Goal: Task Accomplishment & Management: Manage account settings

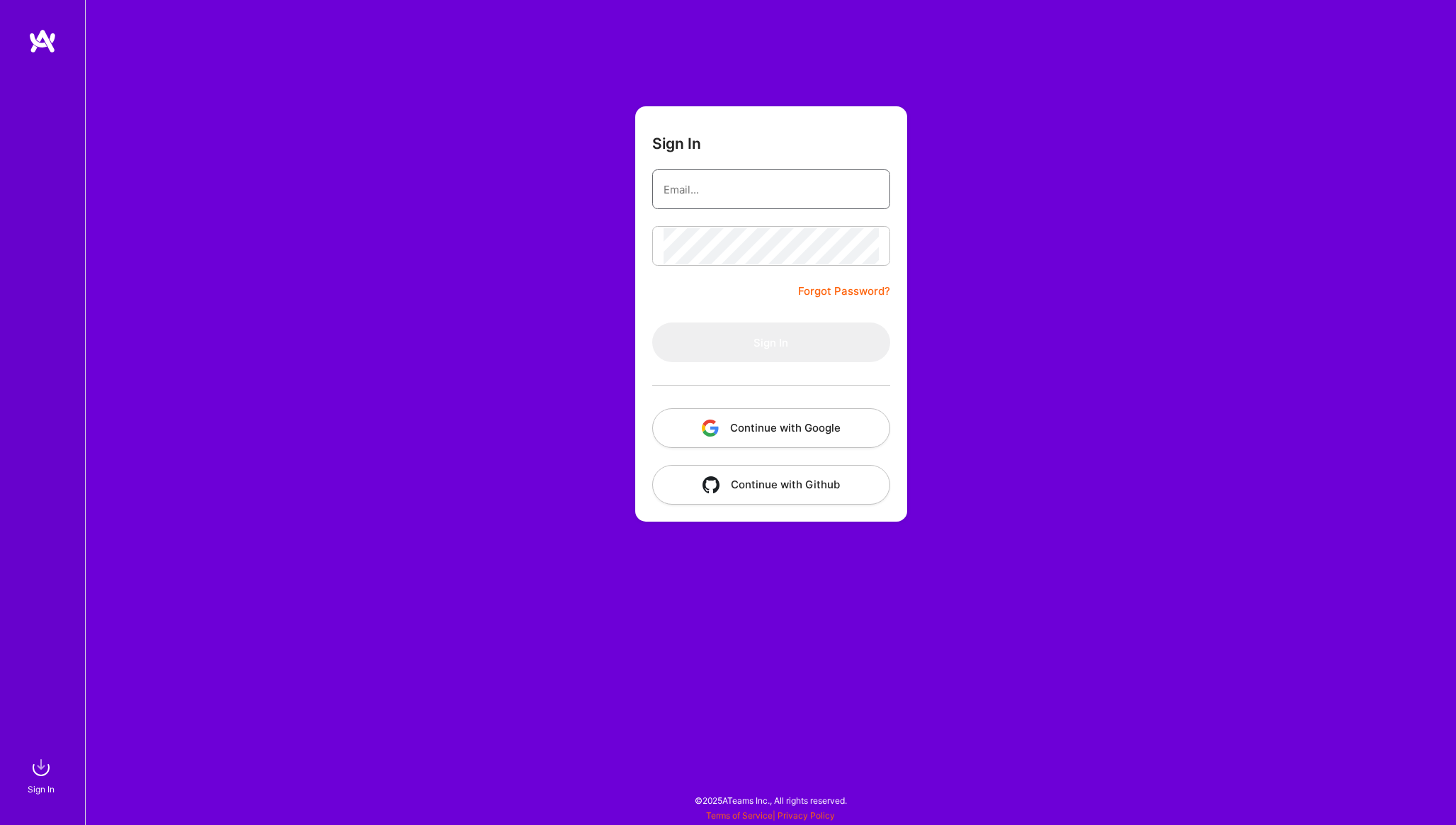
type input "[EMAIL_ADDRESS][DOMAIN_NAME]"
click at [805, 339] on button "Sign In" at bounding box center [771, 343] width 238 height 40
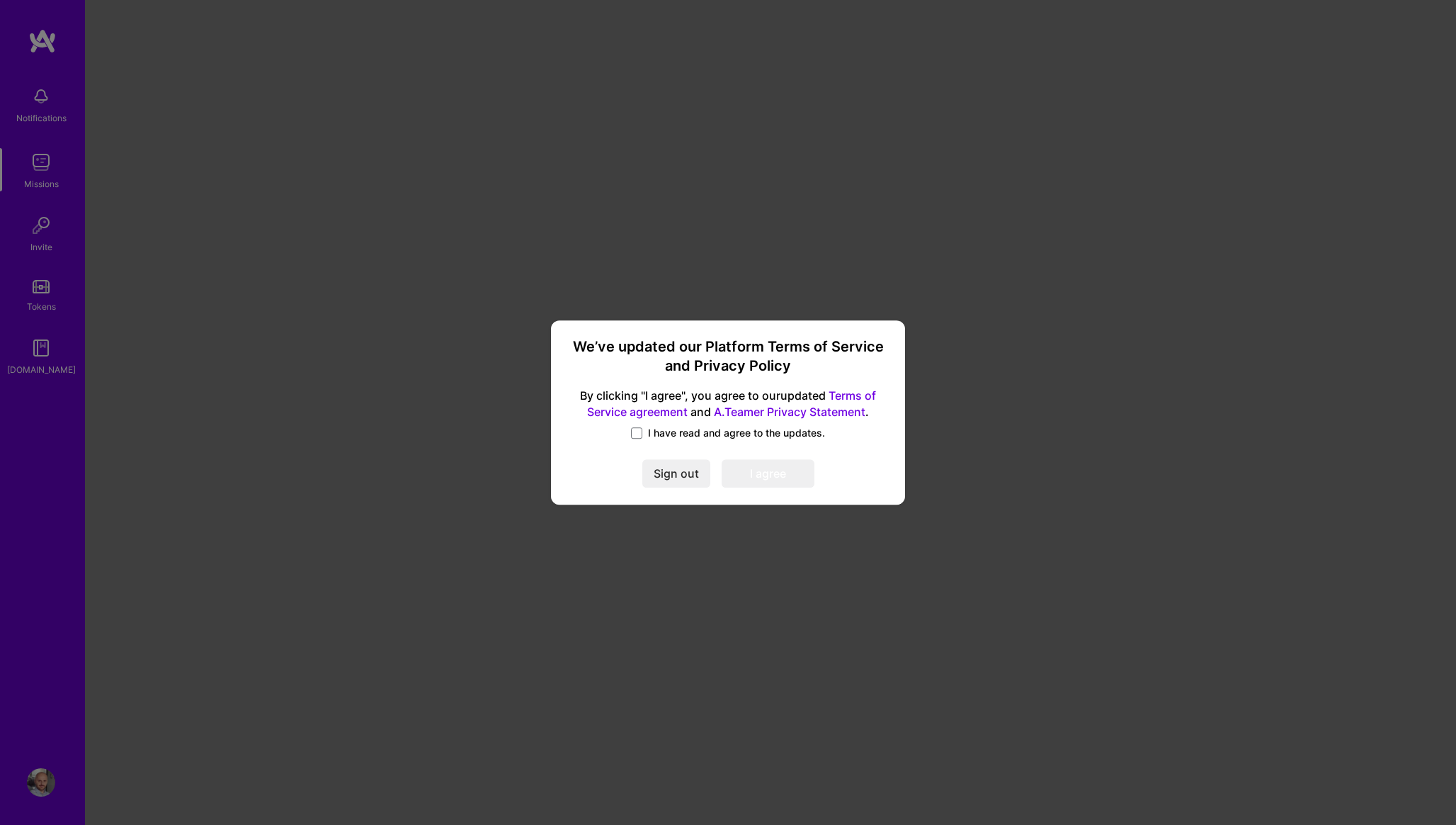
click at [687, 425] on div "We’ve updated our Platform Terms of Service and Privacy Policy By clicking "I a…" at bounding box center [728, 412] width 343 height 173
click at [686, 431] on span "I have read and agree to the updates." at bounding box center [737, 432] width 177 height 14
click at [0, 0] on input "I have read and agree to the updates." at bounding box center [0, 0] width 0 height 0
click at [742, 477] on button "I agree" at bounding box center [768, 473] width 92 height 28
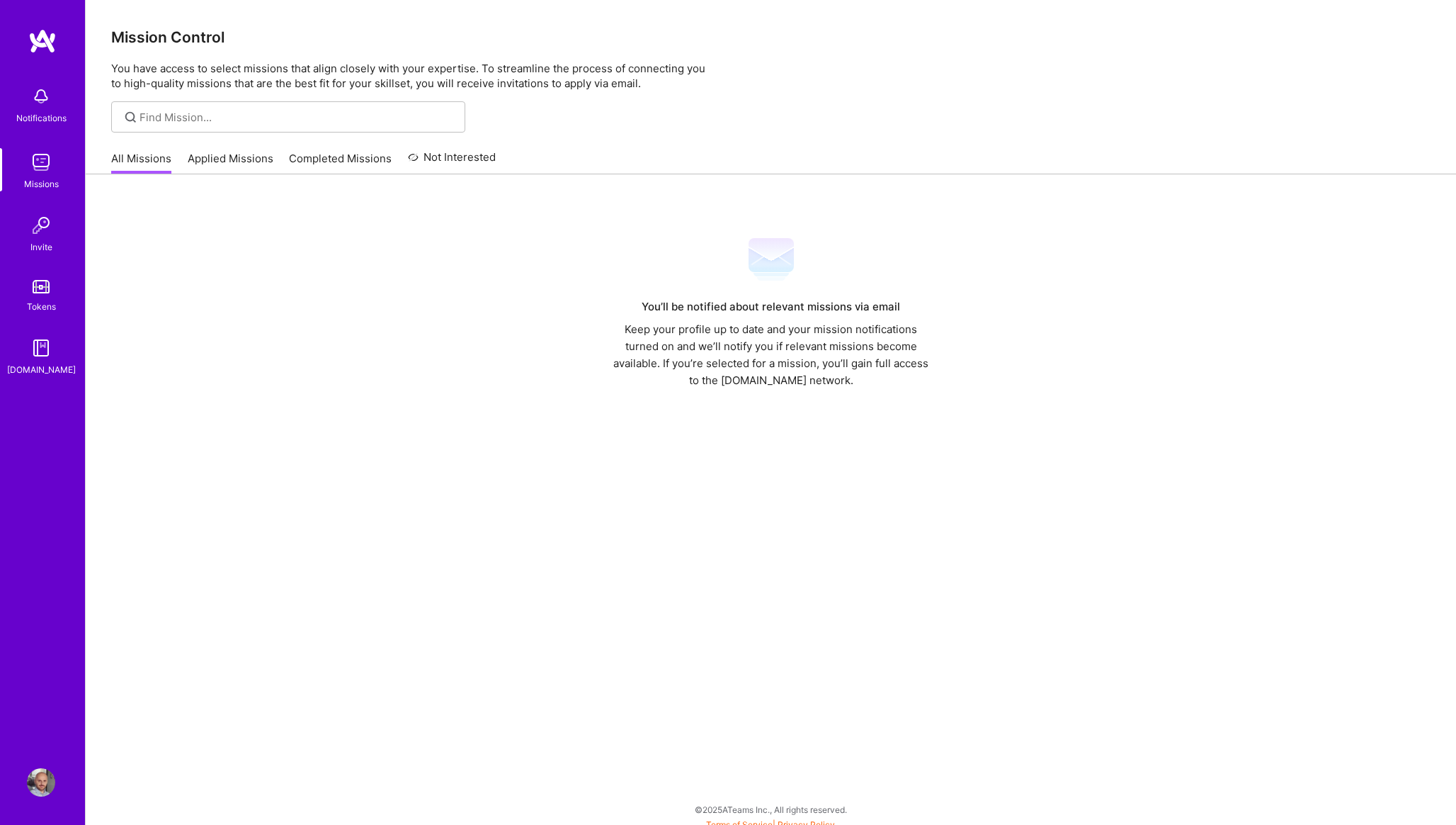
click at [269, 158] on link "Applied Missions" at bounding box center [230, 162] width 86 height 24
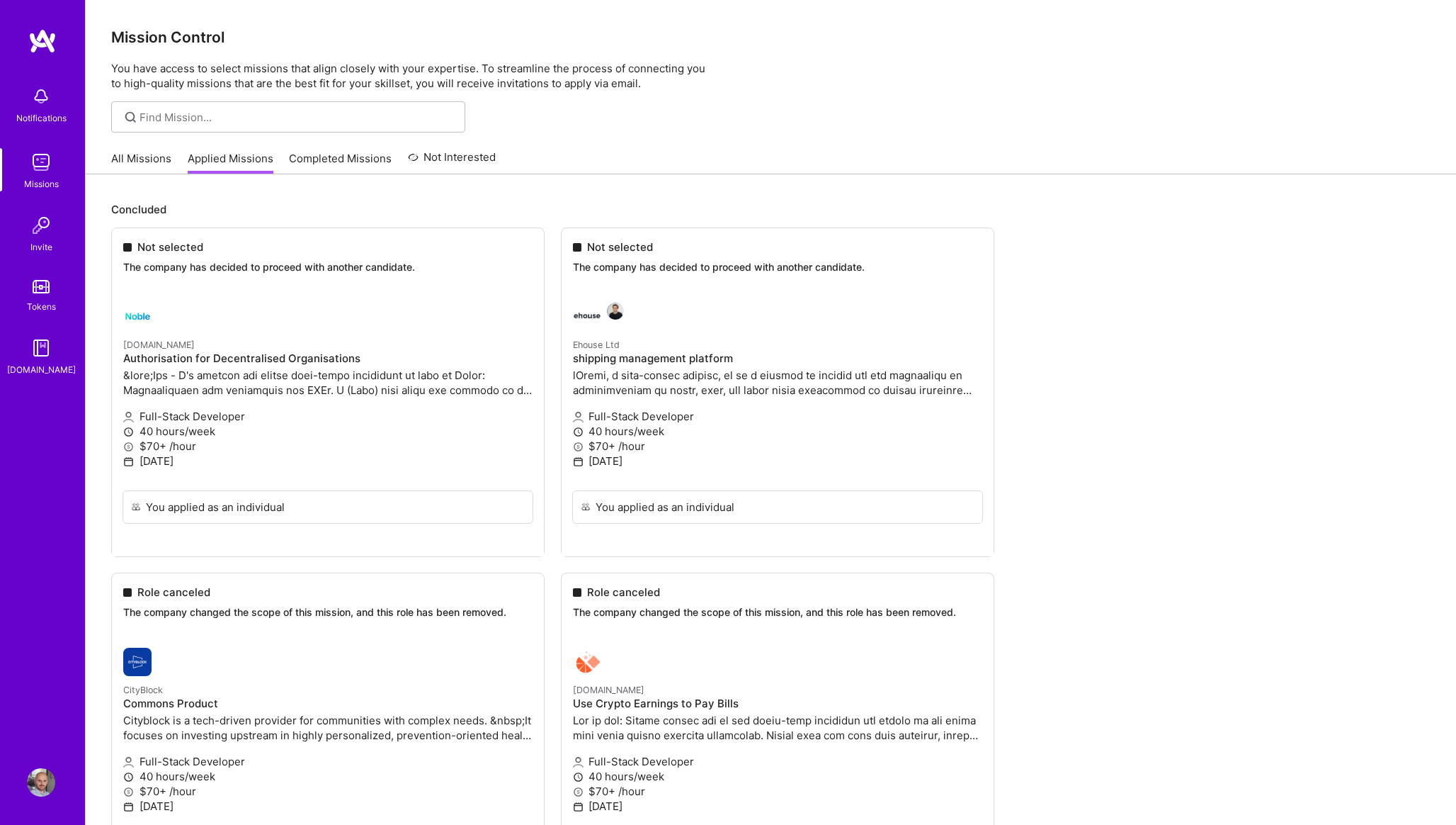
click at [158, 158] on link "All Missions" at bounding box center [142, 162] width 60 height 24
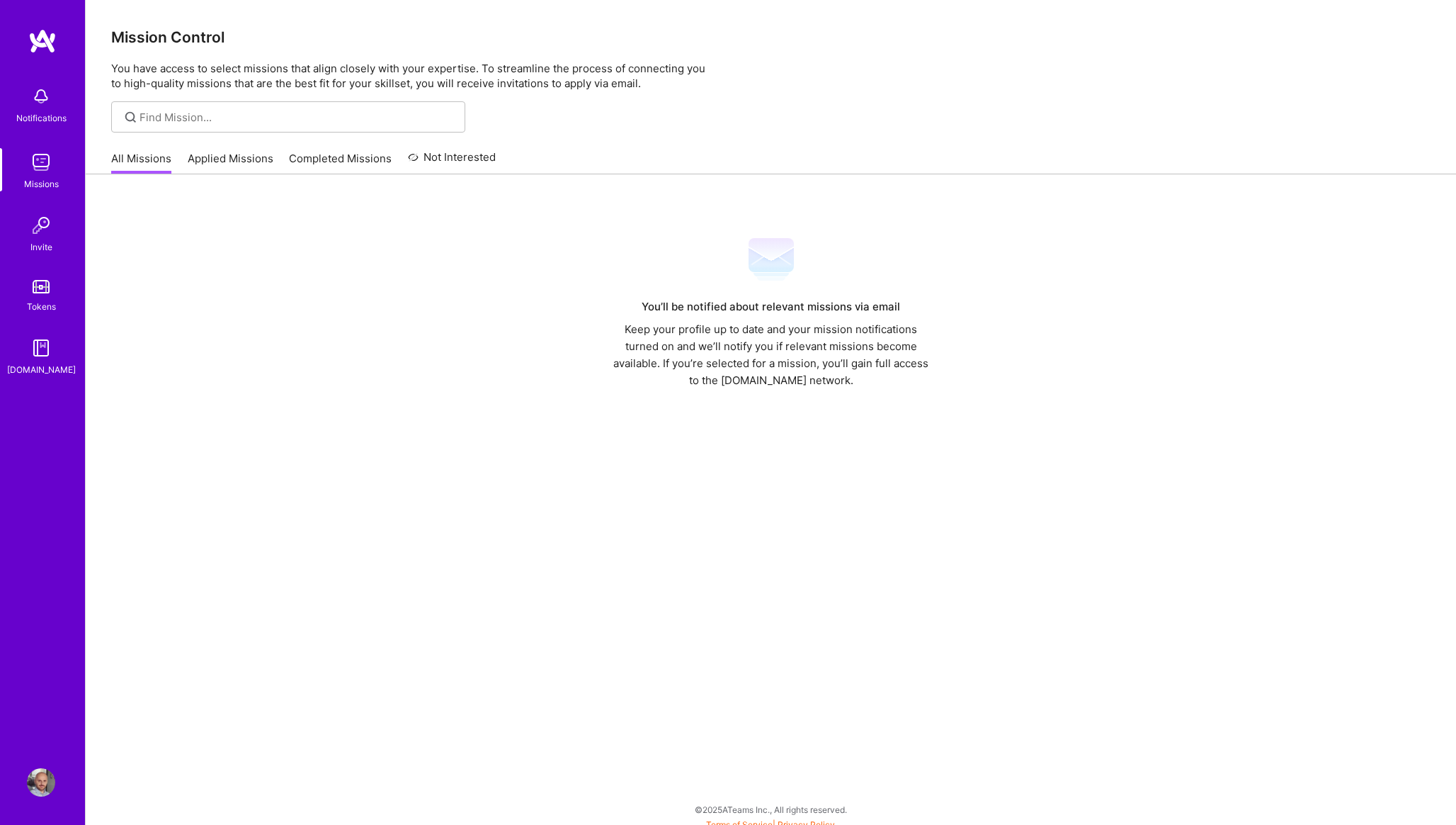
click at [45, 171] on img at bounding box center [42, 162] width 28 height 28
click at [39, 105] on img at bounding box center [42, 96] width 28 height 28
click at [43, 788] on img at bounding box center [42, 783] width 28 height 28
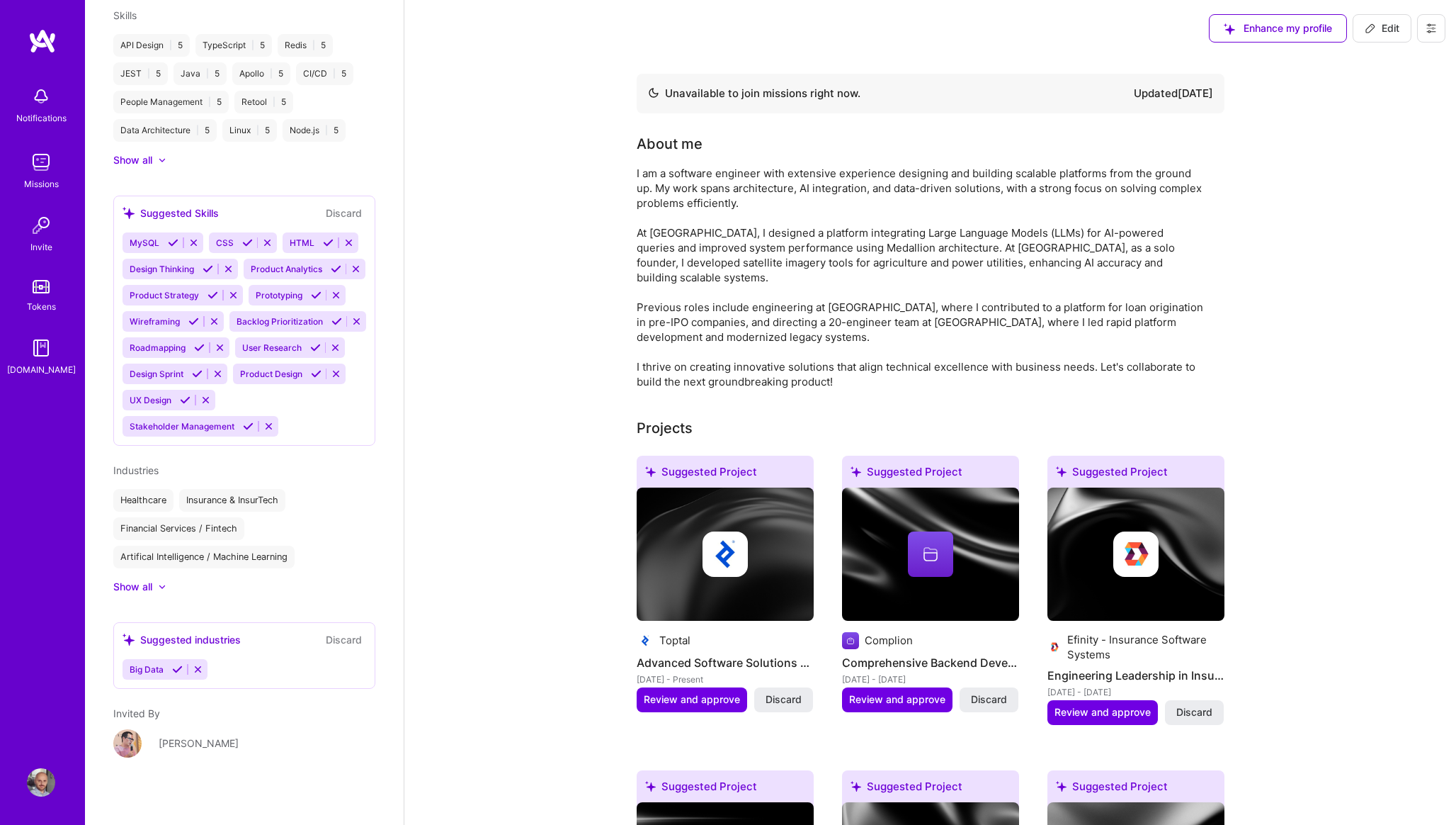
scroll to position [604, 0]
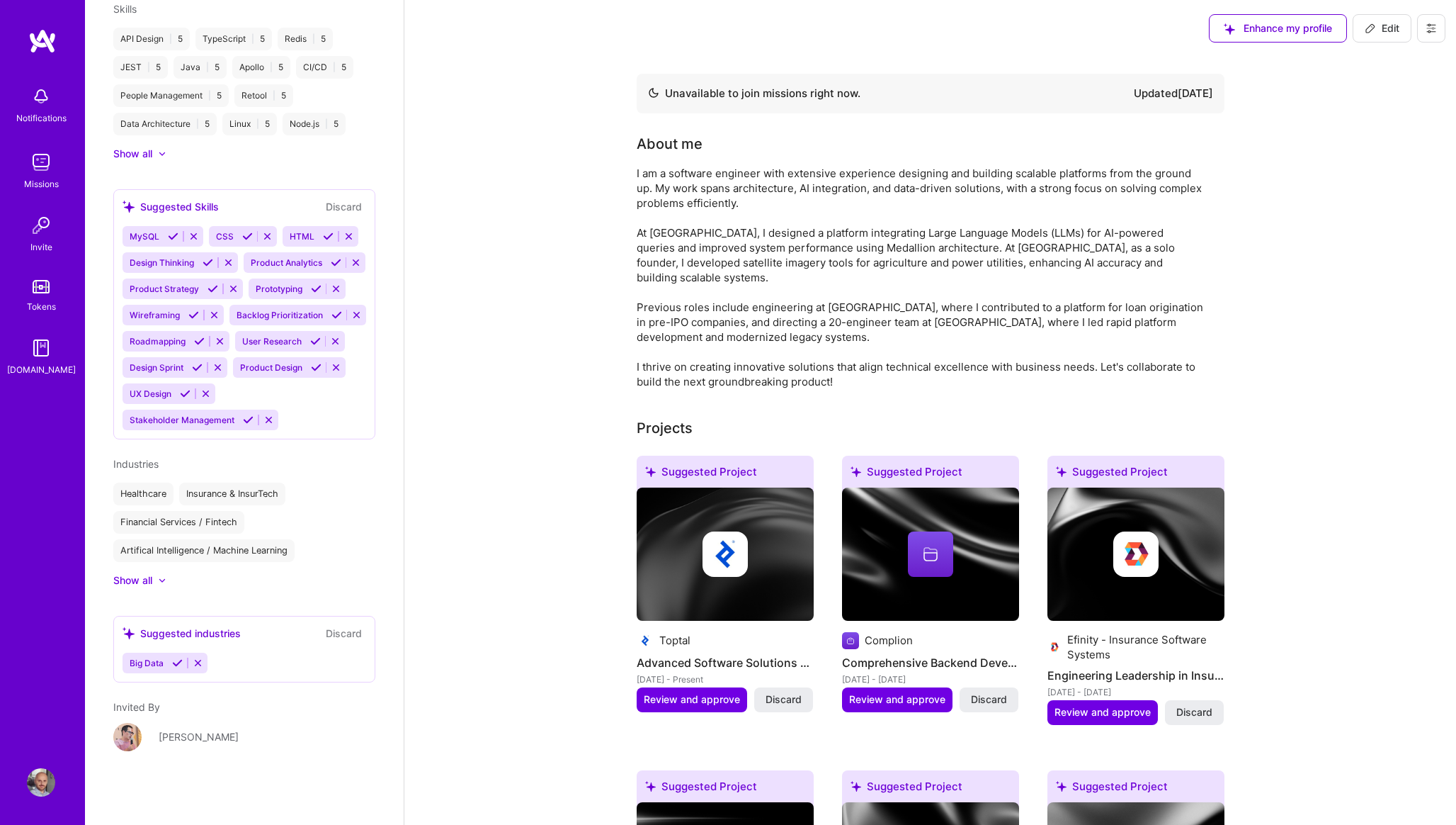
click at [201, 665] on icon at bounding box center [197, 663] width 10 height 10
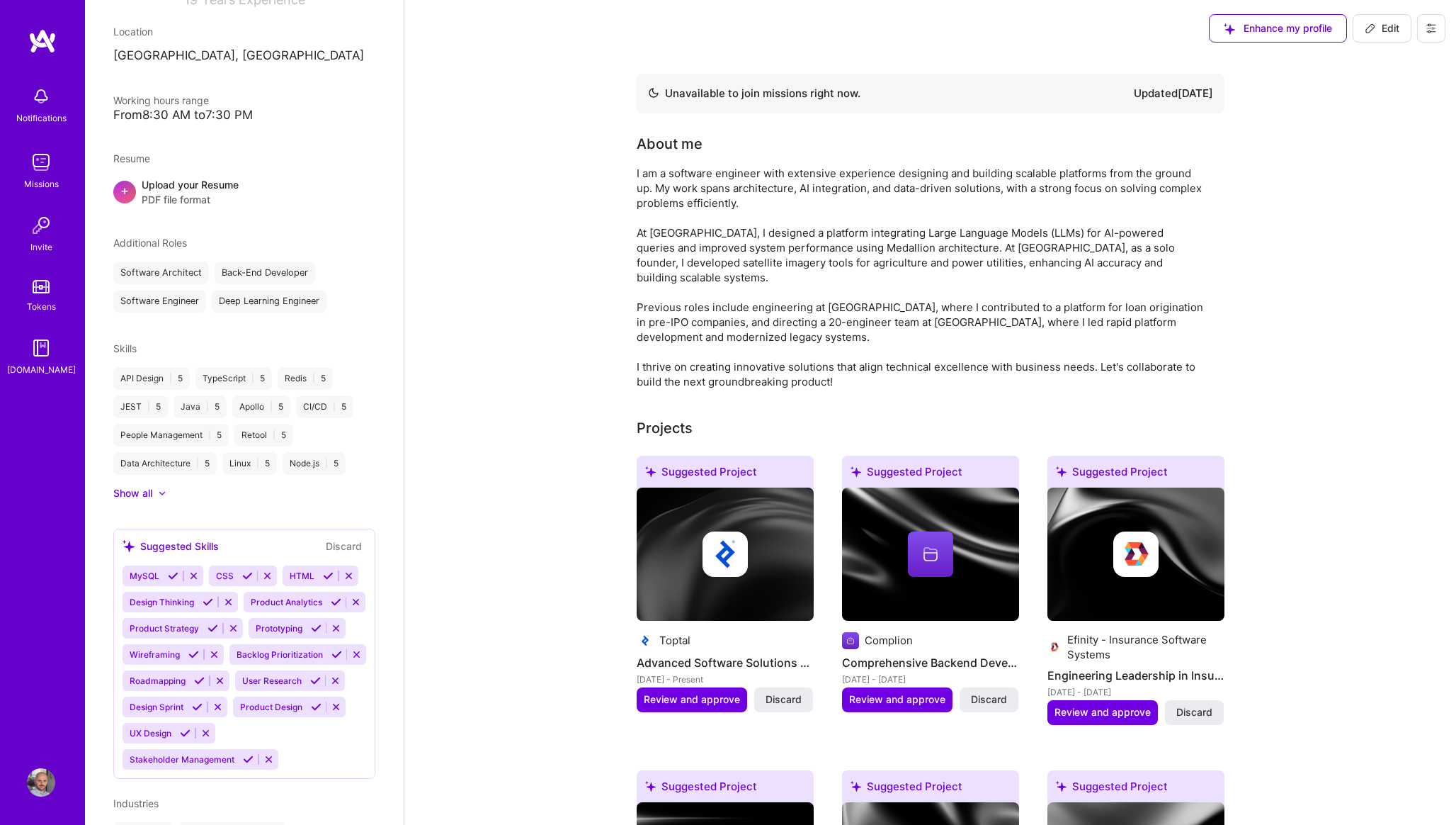
scroll to position [0, 0]
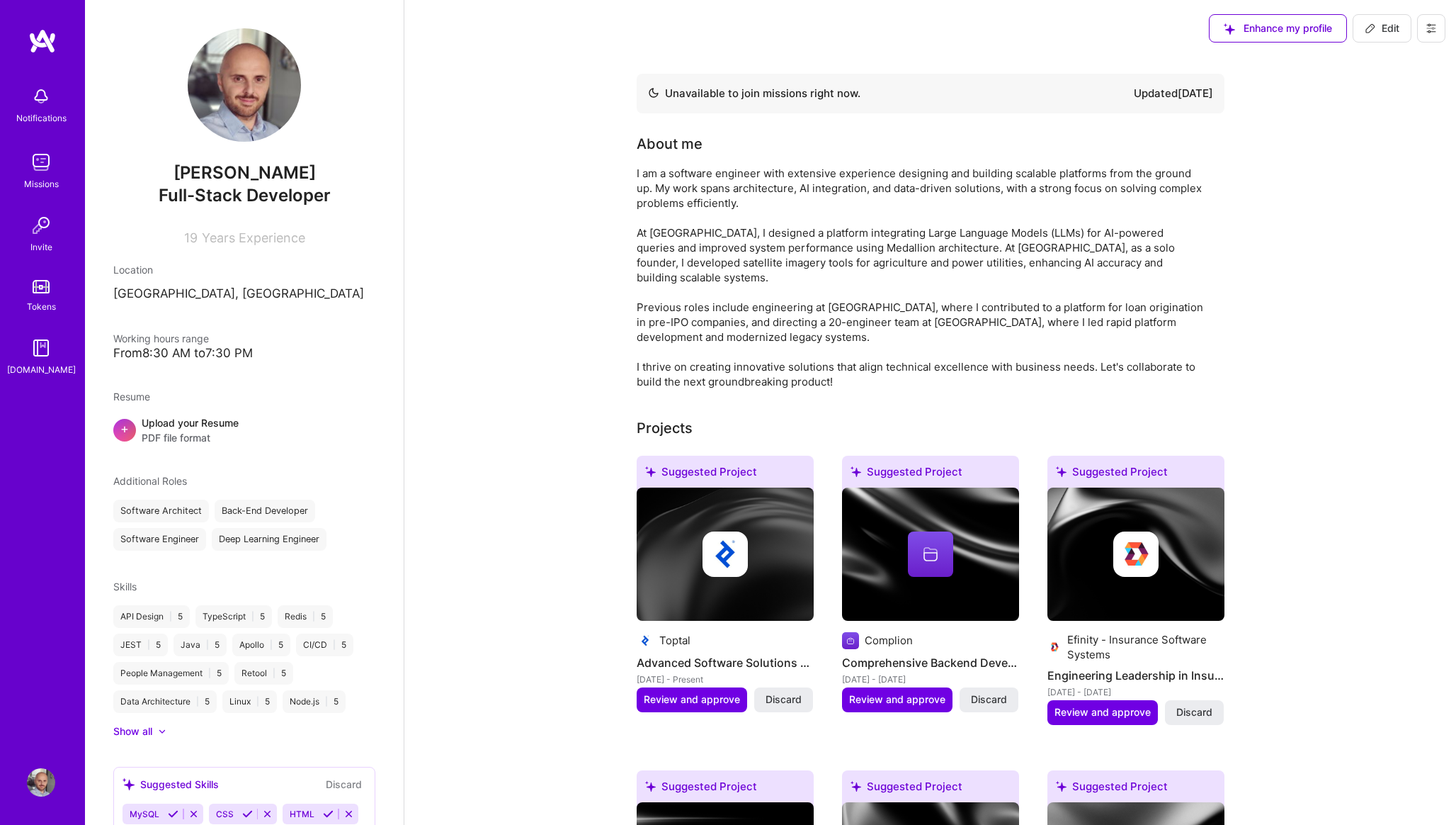
click at [1426, 35] on button at bounding box center [1431, 28] width 28 height 28
click at [1397, 59] on button "Settings" at bounding box center [1393, 60] width 107 height 36
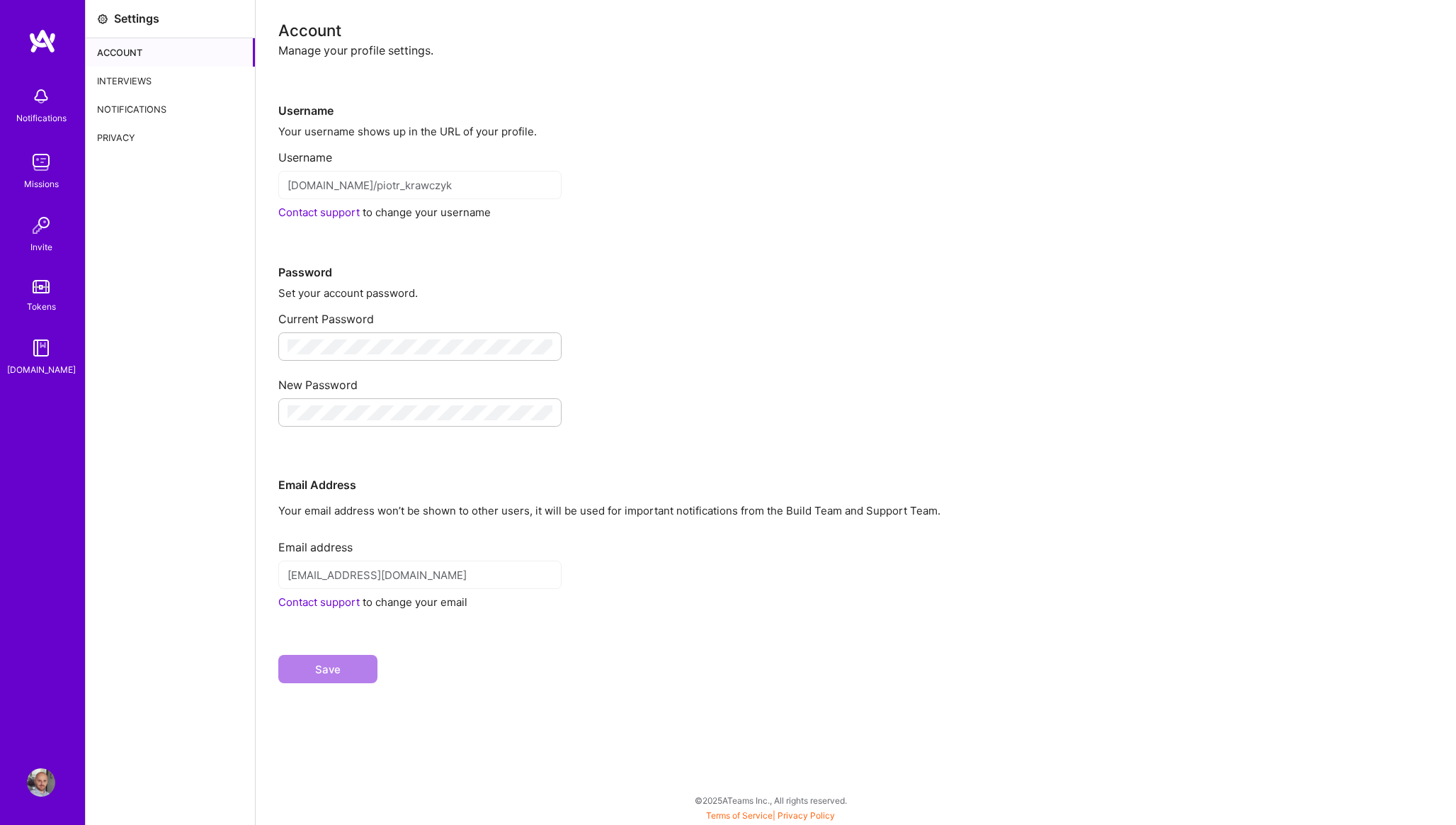
click at [164, 109] on div "Notifications" at bounding box center [170, 109] width 169 height 28
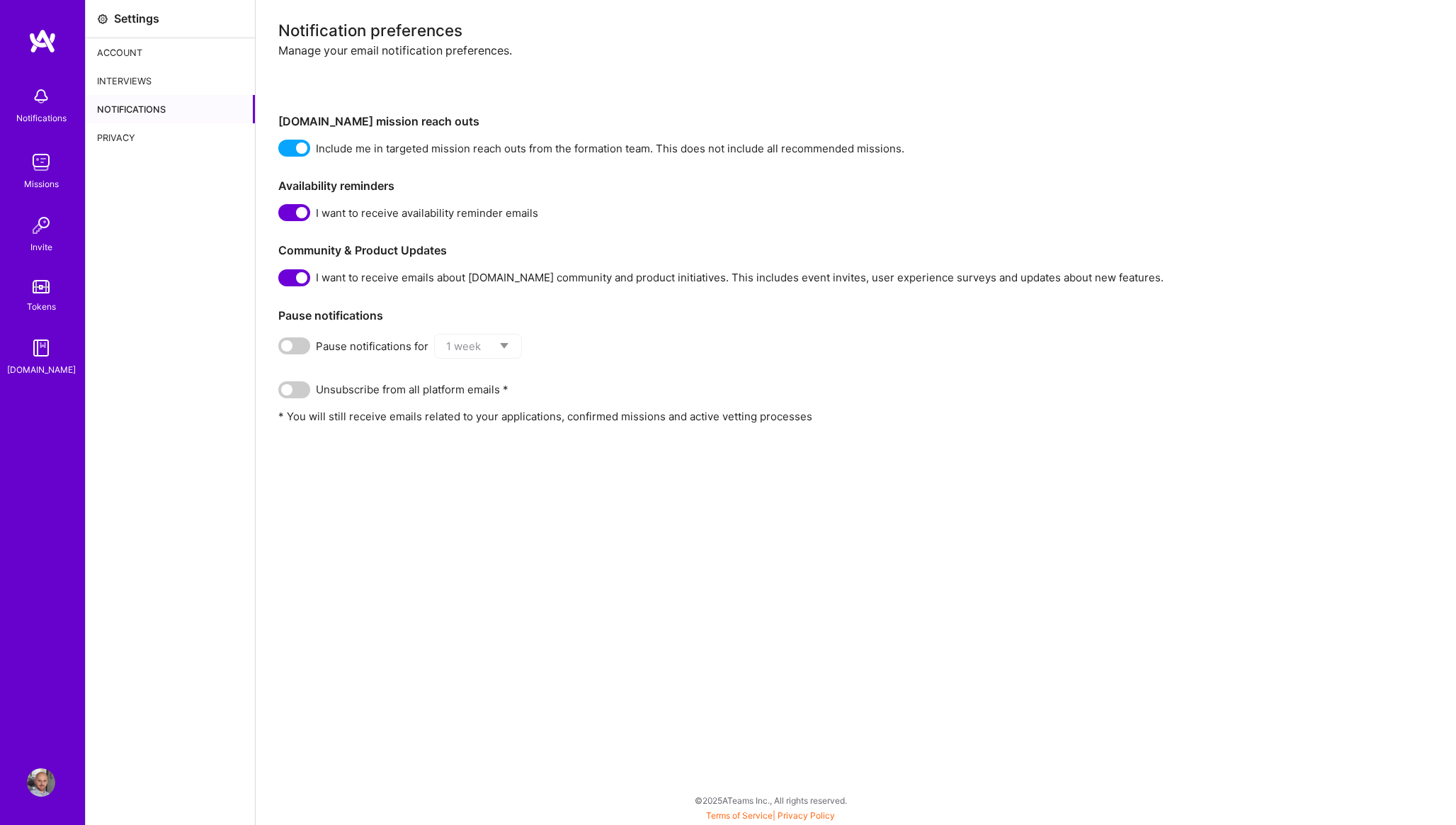
click at [286, 152] on span at bounding box center [294, 148] width 32 height 17
click at [281, 151] on input "checkbox" at bounding box center [281, 151] width 0 height 0
click at [300, 148] on span at bounding box center [294, 148] width 32 height 17
click at [281, 151] on input "checkbox" at bounding box center [281, 151] width 0 height 0
click at [143, 81] on div "Interviews" at bounding box center [170, 81] width 169 height 28
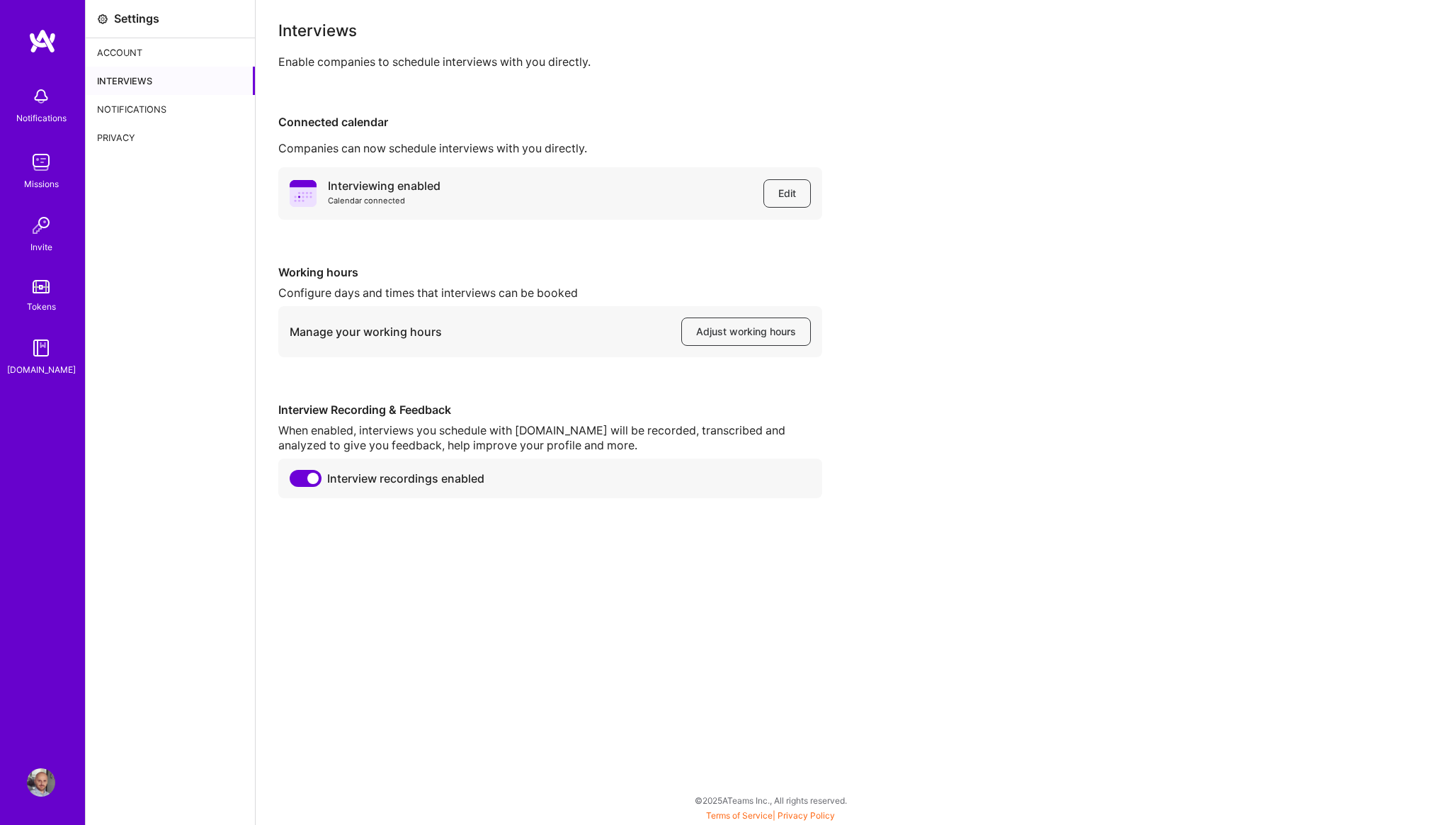
click at [142, 59] on div "Account" at bounding box center [170, 53] width 169 height 28
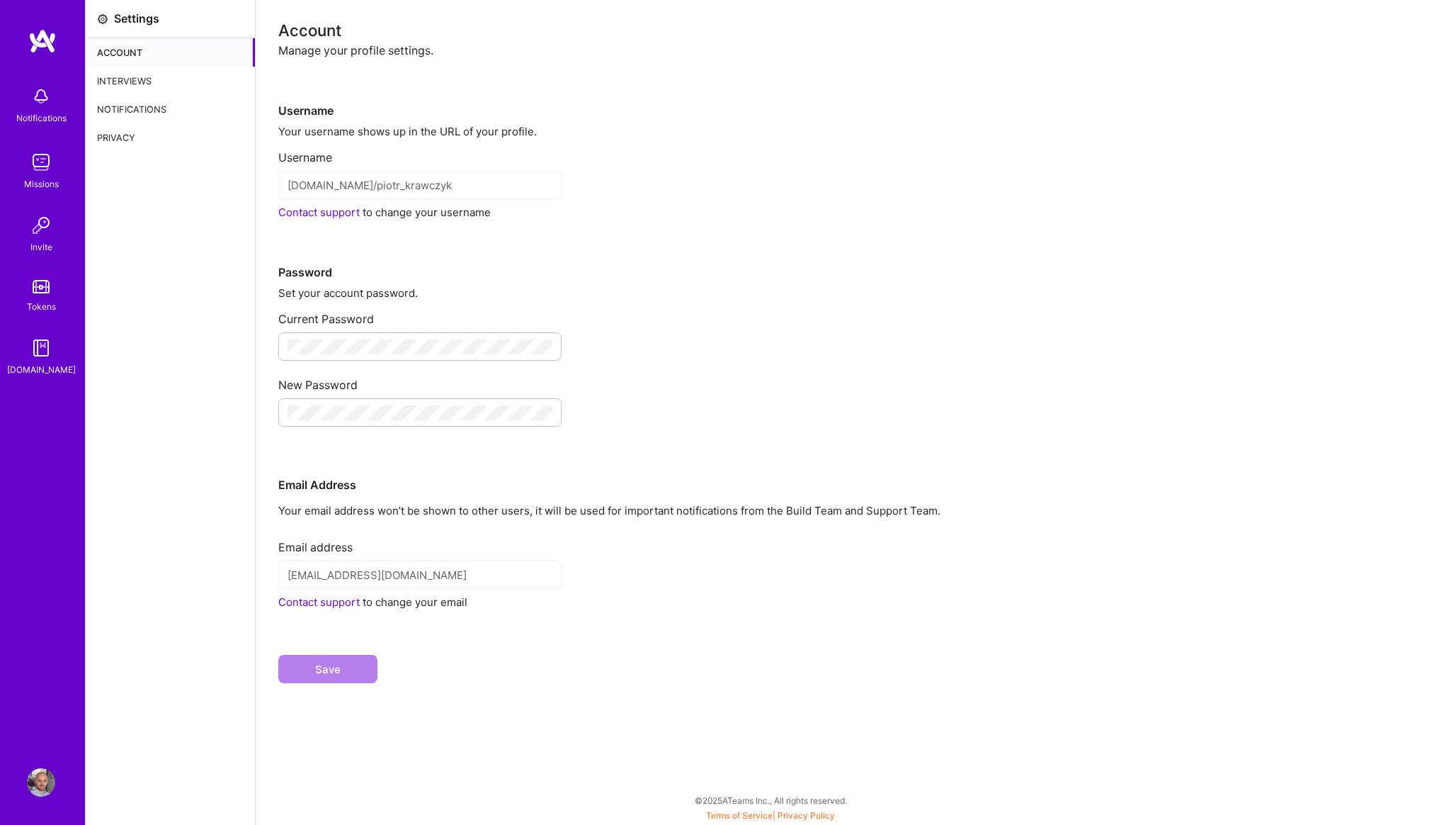
click at [42, 345] on img at bounding box center [42, 348] width 28 height 28
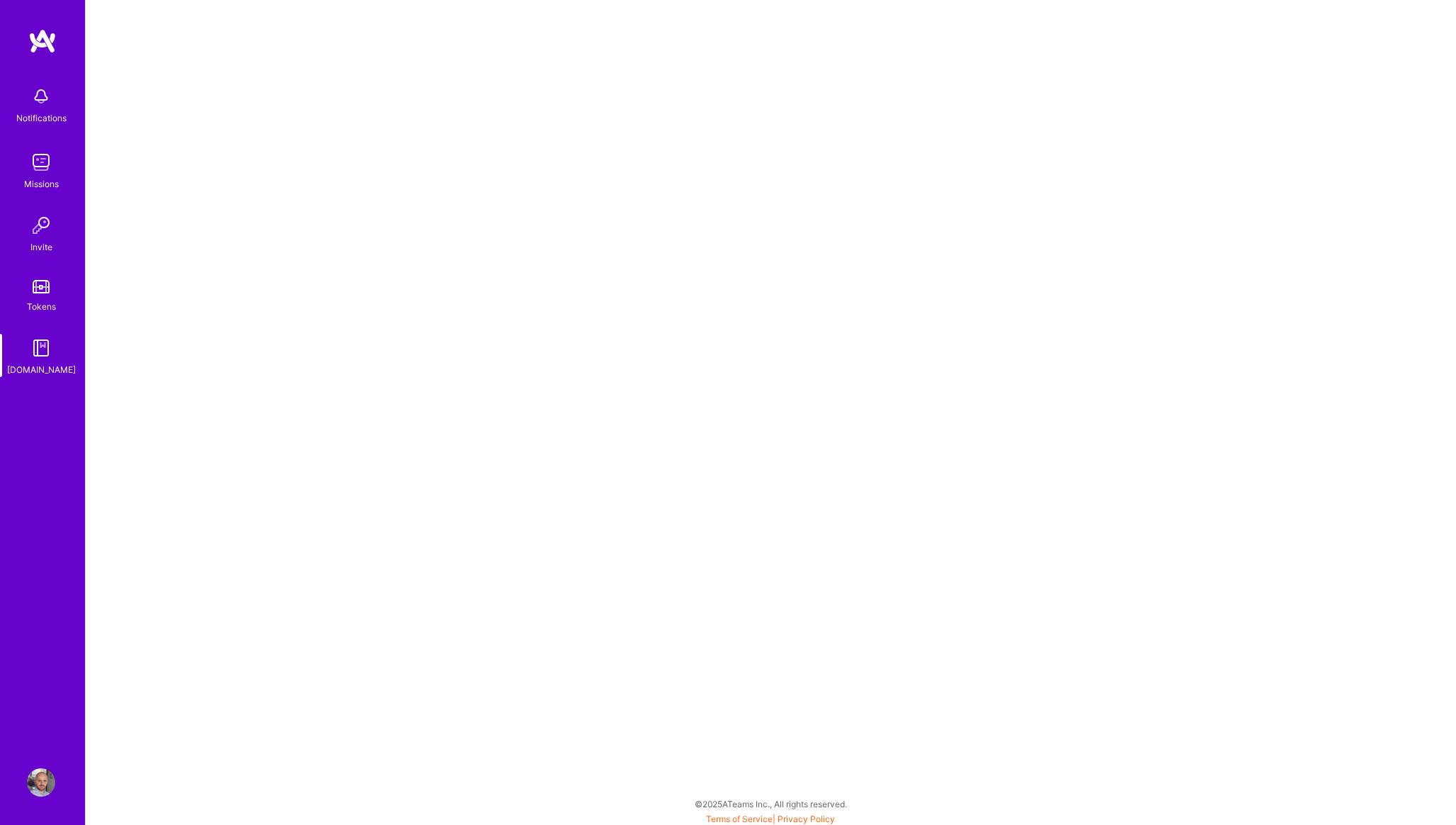
click at [33, 105] on img at bounding box center [42, 96] width 28 height 28
click at [32, 155] on img at bounding box center [42, 162] width 28 height 28
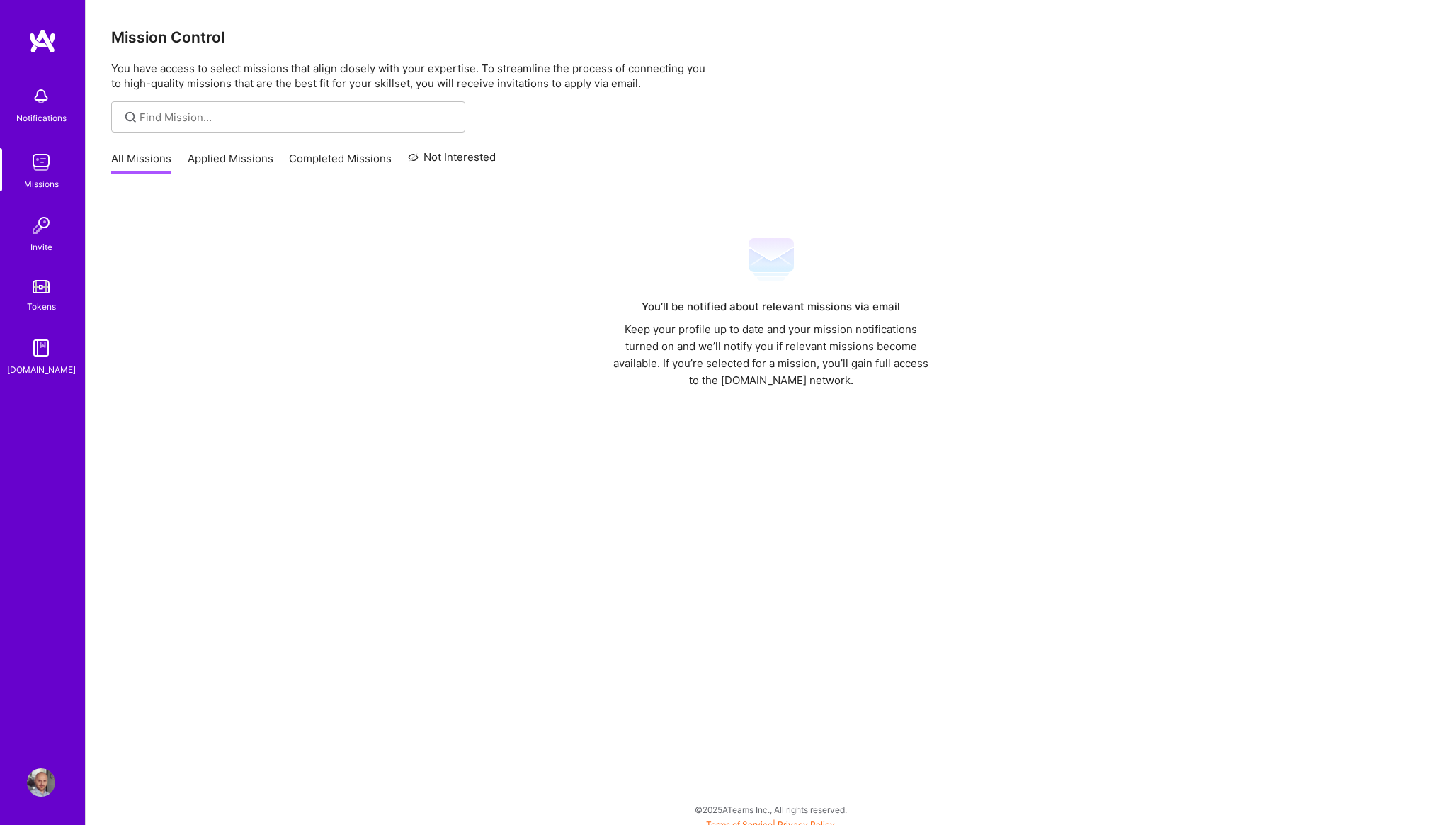
click at [36, 214] on img at bounding box center [42, 226] width 28 height 28
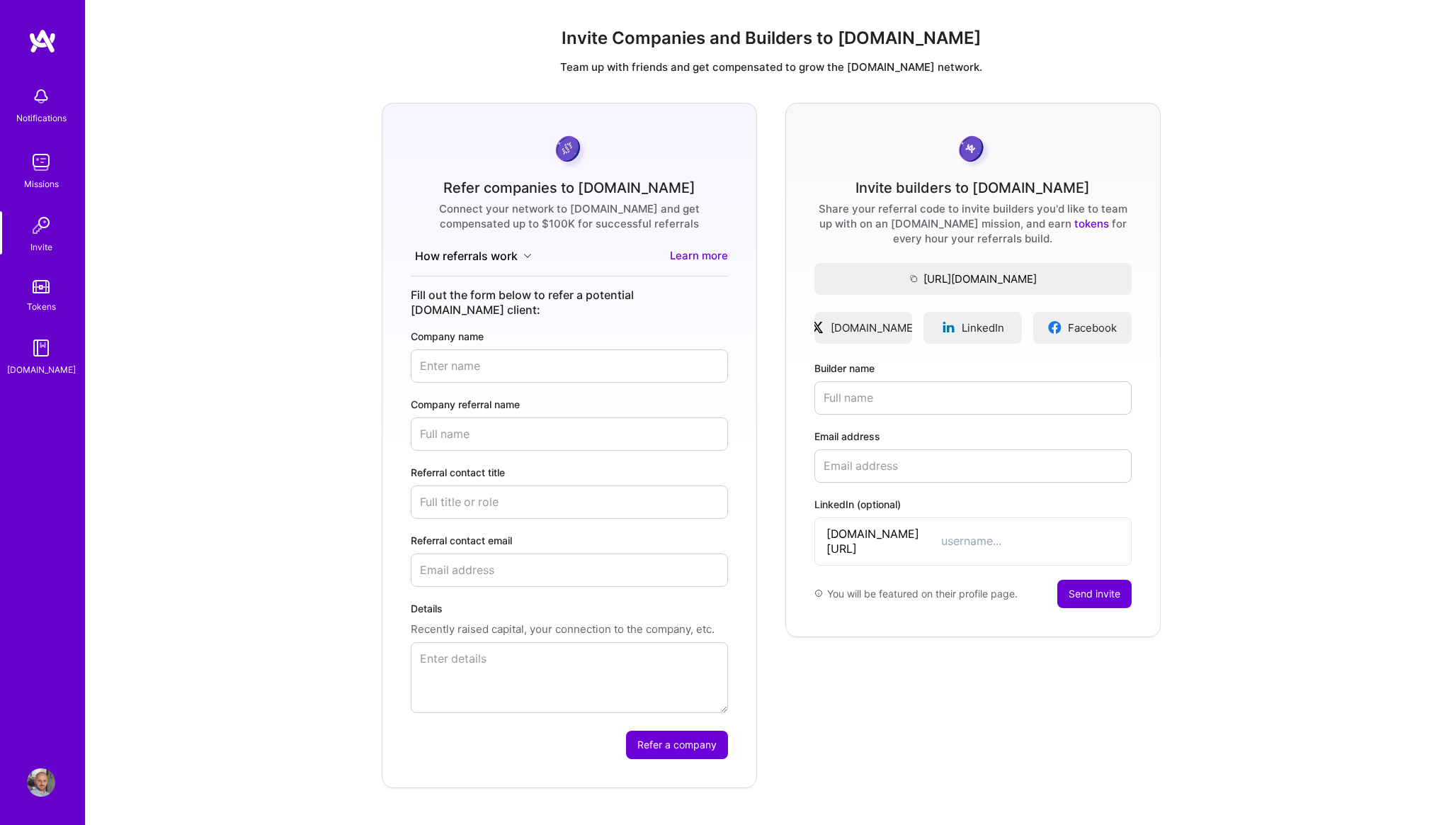
click at [39, 280] on img at bounding box center [42, 287] width 17 height 13
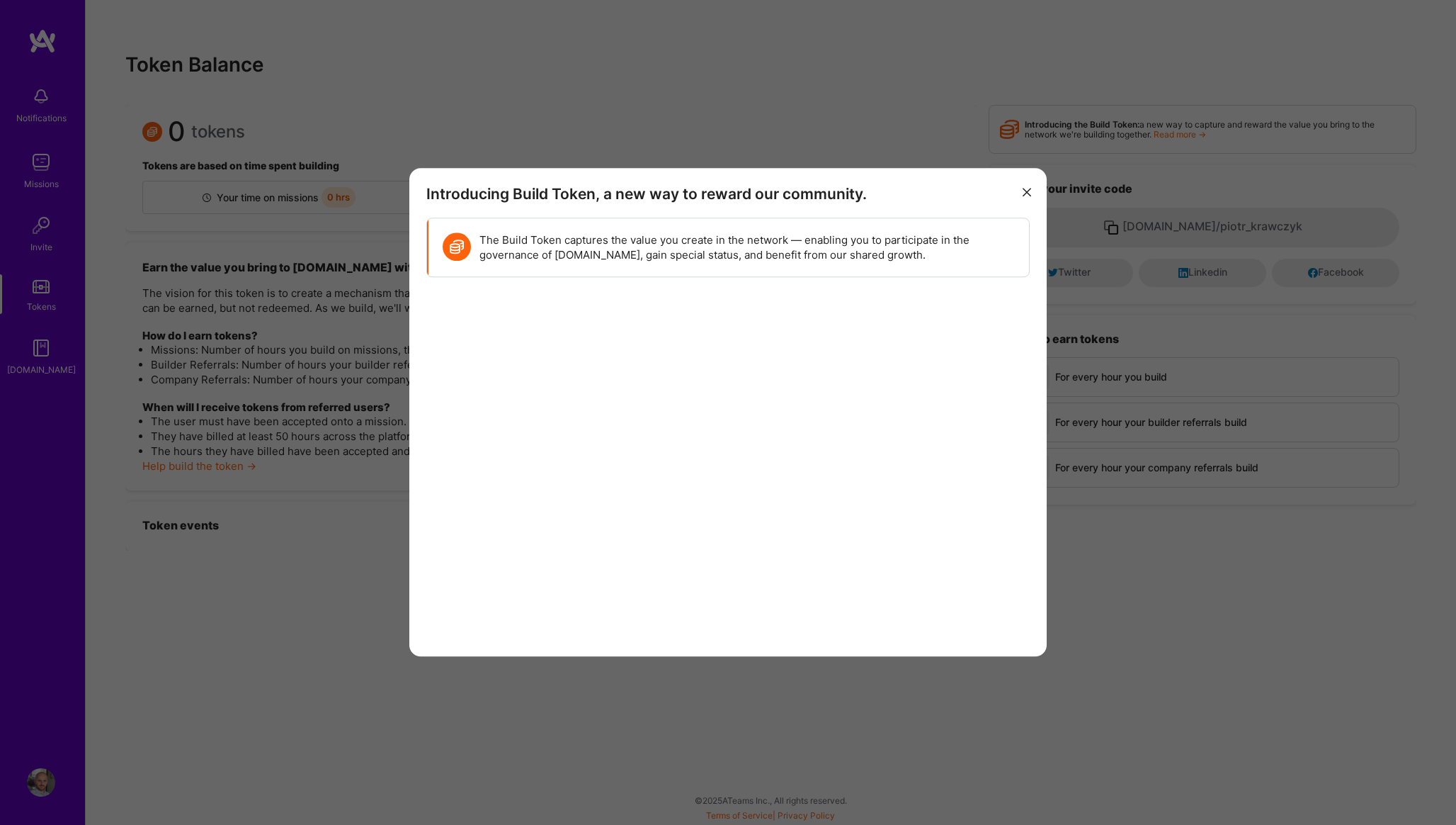
click at [1024, 188] on icon "modal" at bounding box center [1027, 192] width 8 height 8
